Goal: Task Accomplishment & Management: Complete application form

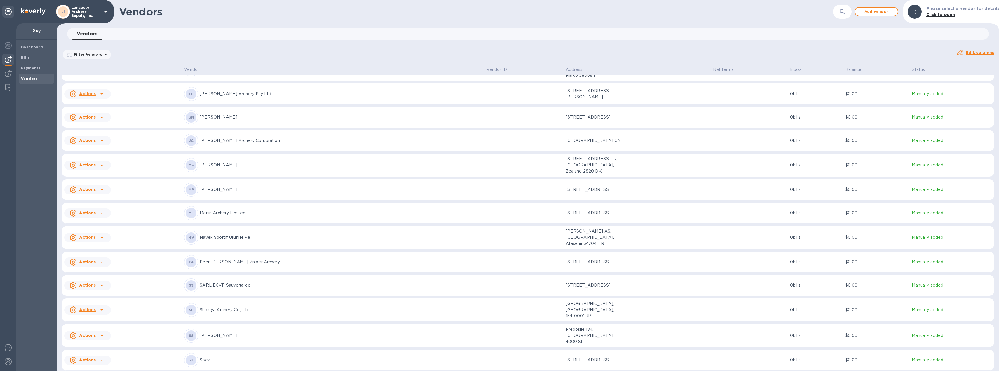
scroll to position [204, 0]
click at [103, 306] on icon at bounding box center [101, 309] width 7 height 7
click at [95, 310] on b "Add new bill" at bounding box center [94, 311] width 27 height 5
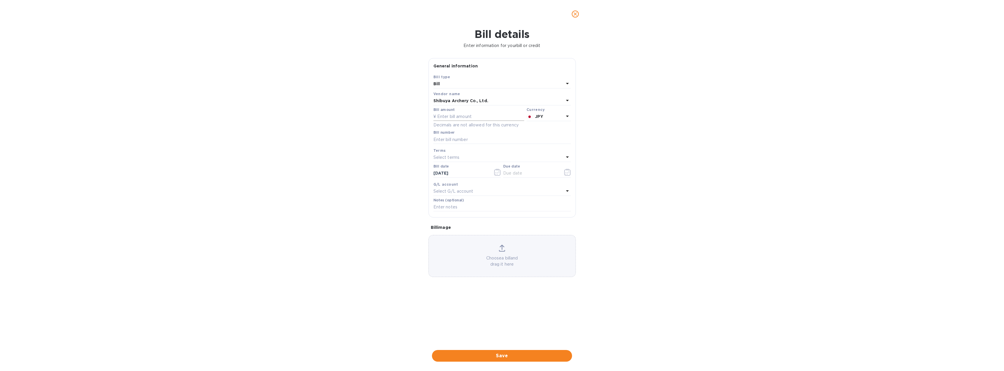
click at [448, 119] on input "text" at bounding box center [478, 116] width 91 height 9
type input "5,296,185"
type input "A-03082"
type input "[DATE]"
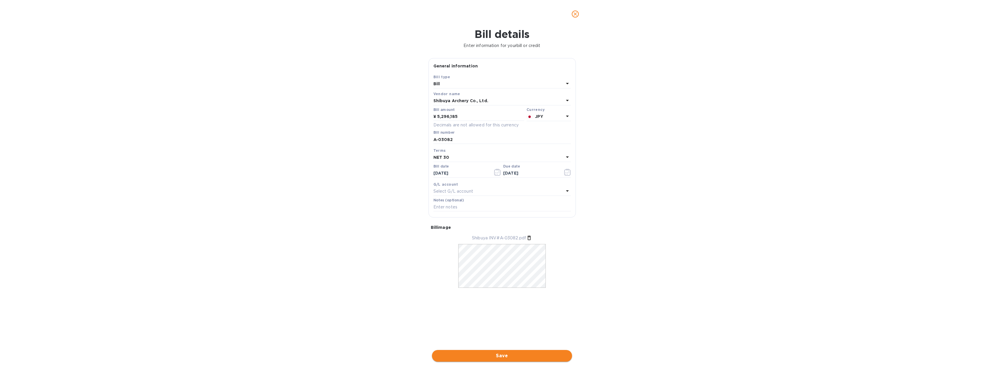
click at [495, 356] on span "Save" at bounding box center [502, 355] width 131 height 7
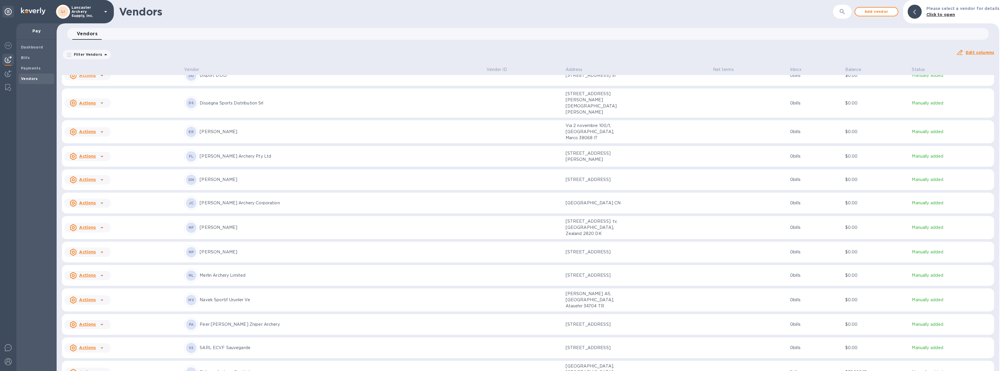
scroll to position [233, 0]
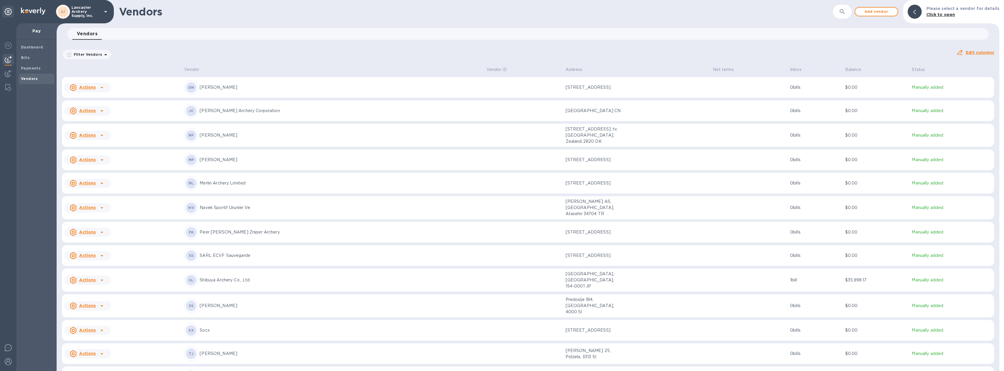
click at [325, 273] on div "[PERSON_NAME] Archery Co., Ltd." at bounding box center [332, 280] width 297 height 14
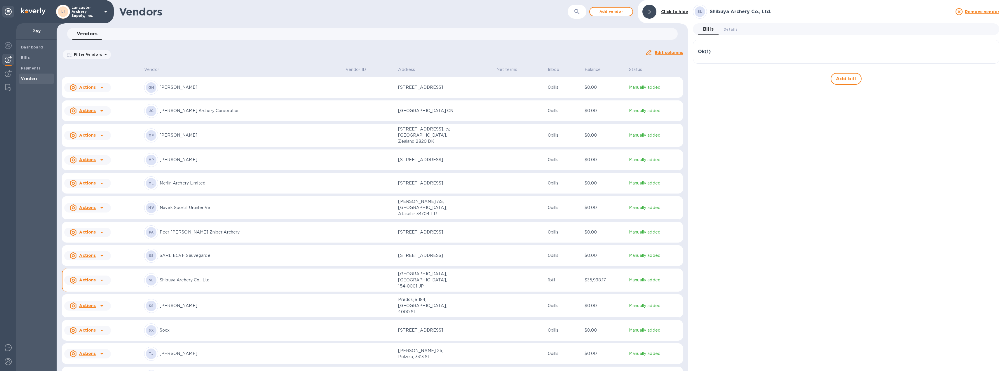
click at [732, 48] on div "Ok ( 1 )" at bounding box center [846, 52] width 296 height 14
click at [727, 31] on span "Details 0" at bounding box center [730, 29] width 14 height 6
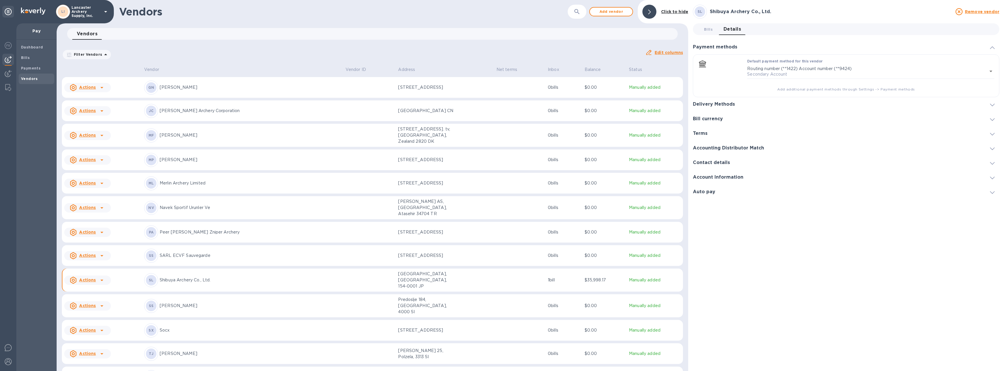
click at [991, 103] on span at bounding box center [992, 105] width 5 height 6
click at [991, 76] on icon "default-method" at bounding box center [991, 77] width 5 height 3
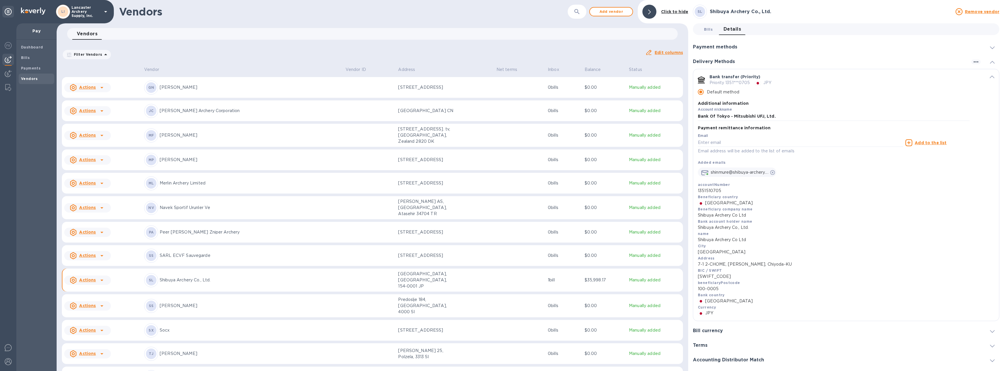
click at [709, 29] on span "Bills 0" at bounding box center [708, 29] width 9 height 6
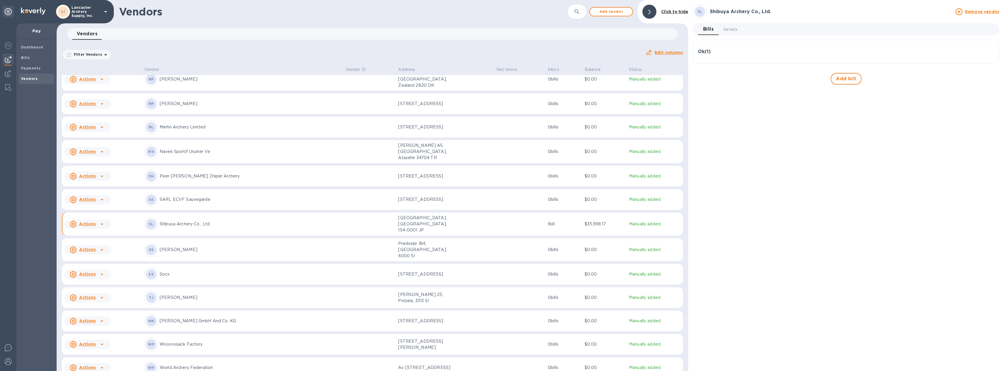
scroll to position [297, 0]
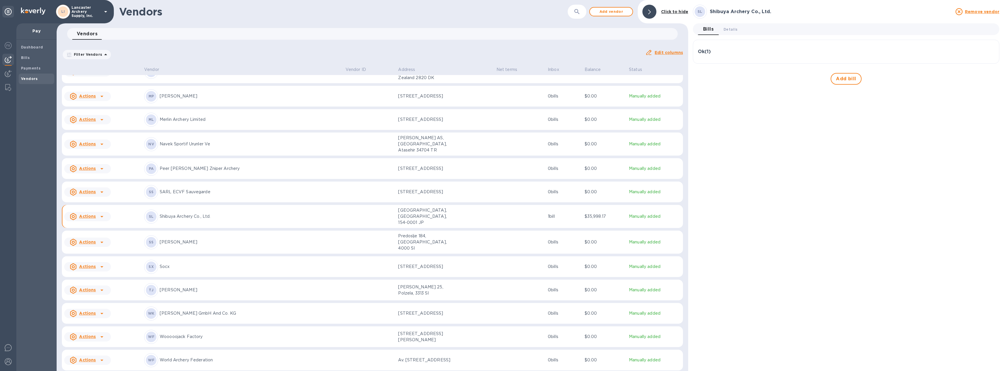
click at [245, 213] on p "Shibuya Archery Co., Ltd." at bounding box center [250, 216] width 181 height 6
click at [768, 50] on div "Ok ( 1 )" at bounding box center [846, 52] width 296 height 6
